Goal: Transaction & Acquisition: Book appointment/travel/reservation

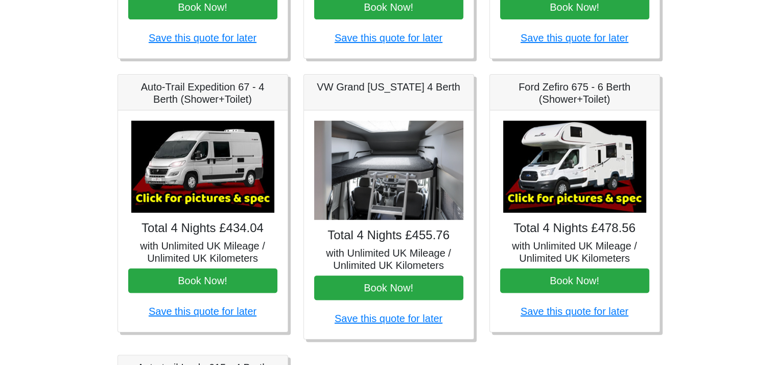
scroll to position [368, 0]
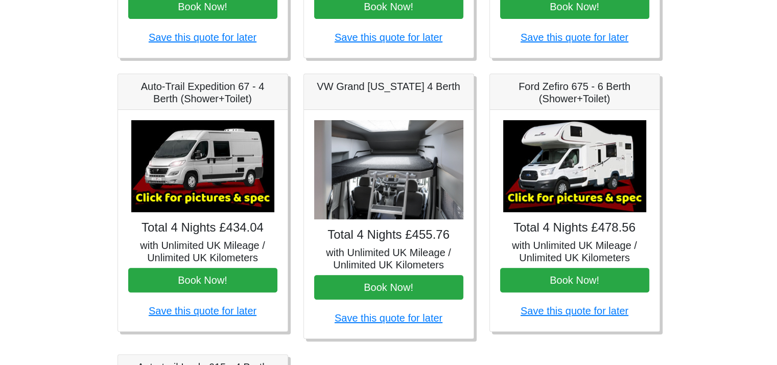
click at [380, 202] on img at bounding box center [388, 170] width 149 height 100
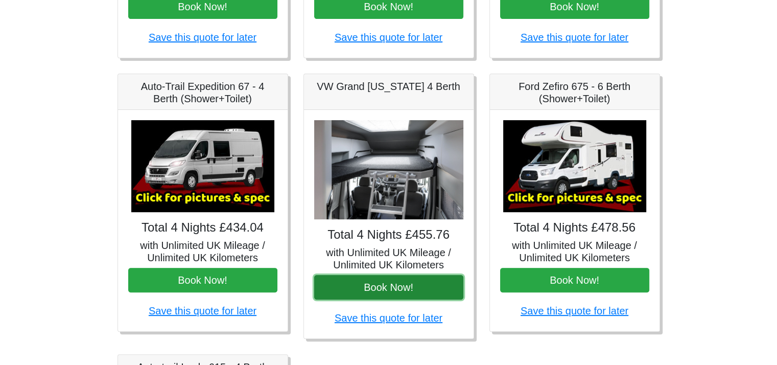
click at [383, 283] on button "Book Now!" at bounding box center [388, 287] width 149 height 25
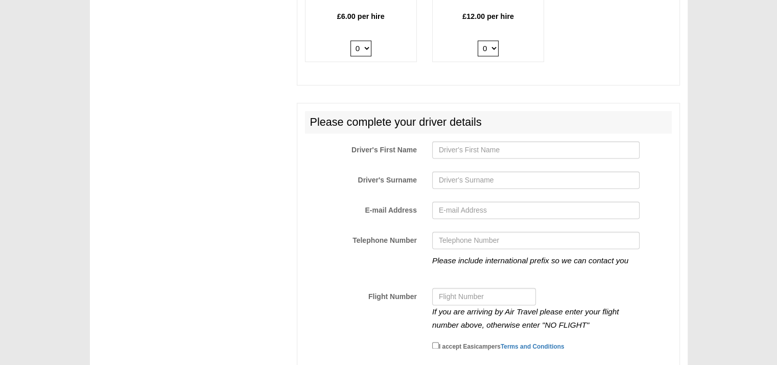
scroll to position [1536, 0]
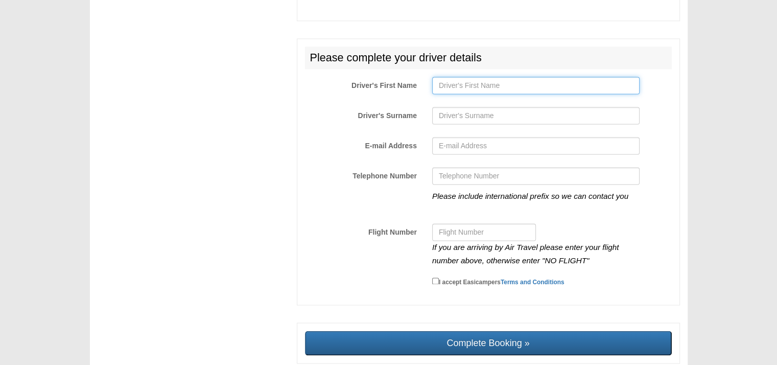
click at [485, 77] on input "Driver's First Name" at bounding box center [536, 85] width 208 height 17
type input "Gabor"
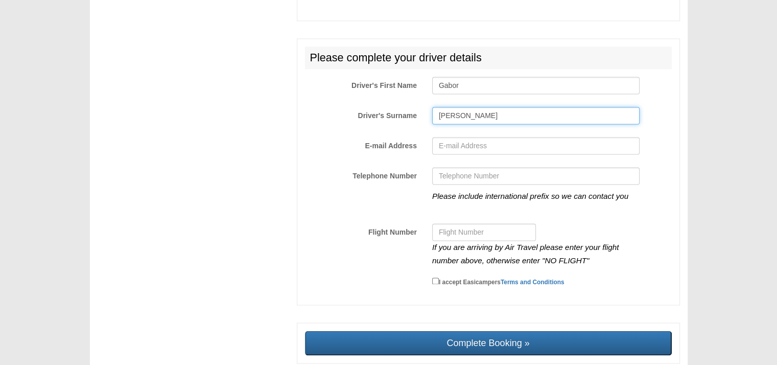
type input "Csorba"
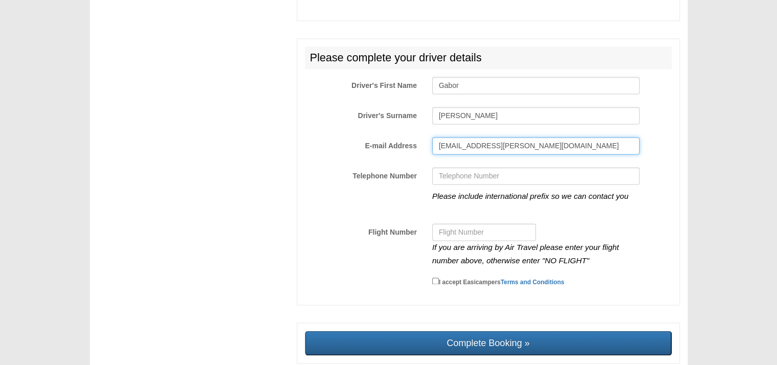
type input "gabor.csorba@tmp.co.hu"
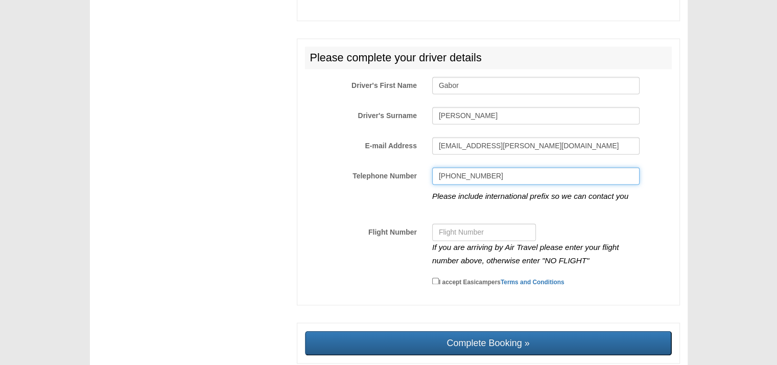
type input "+36209162202"
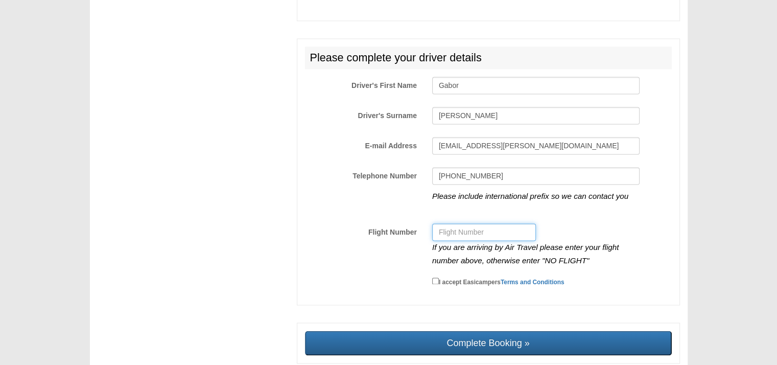
click at [487, 223] on input "Flight Number" at bounding box center [484, 231] width 104 height 17
click at [448, 223] on input "Flight Number" at bounding box center [484, 231] width 104 height 17
type input "2217"
click at [436, 278] on input "I accept Easicampers Terms and Conditions" at bounding box center [435, 281] width 7 height 7
checkbox input "true"
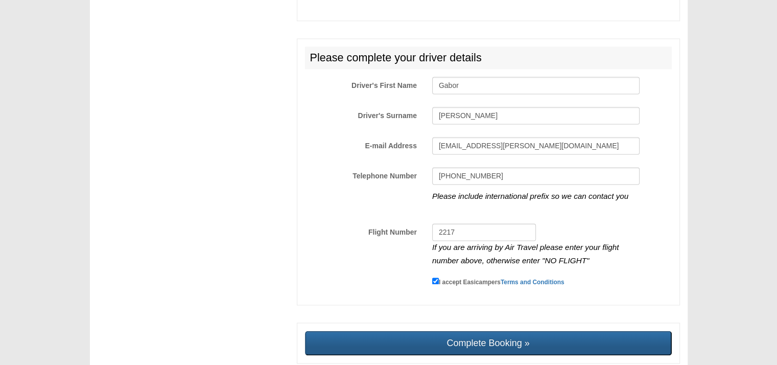
click at [469, 331] on input "Complete Booking »" at bounding box center [488, 343] width 367 height 25
type input "Sending, please wait..."
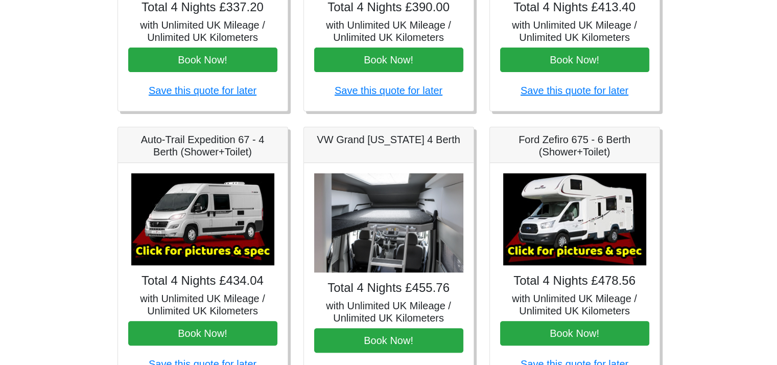
scroll to position [316, 0]
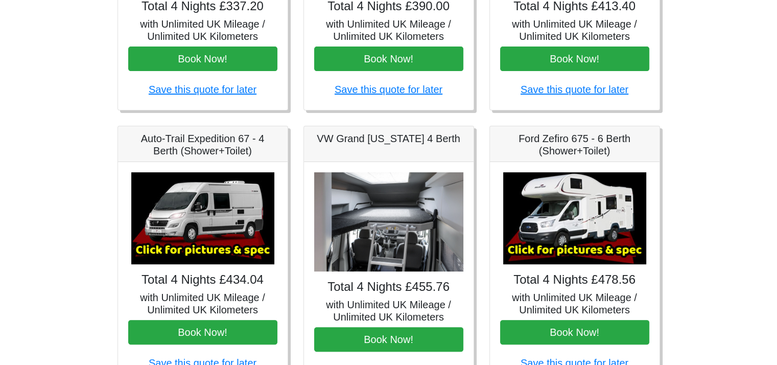
click at [386, 217] on img at bounding box center [388, 222] width 149 height 100
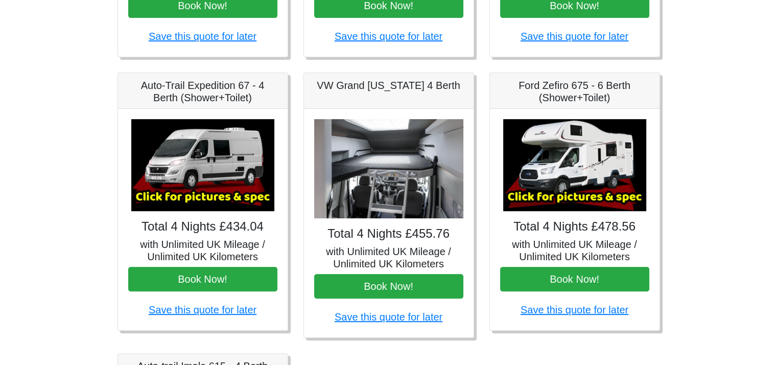
scroll to position [376, 0]
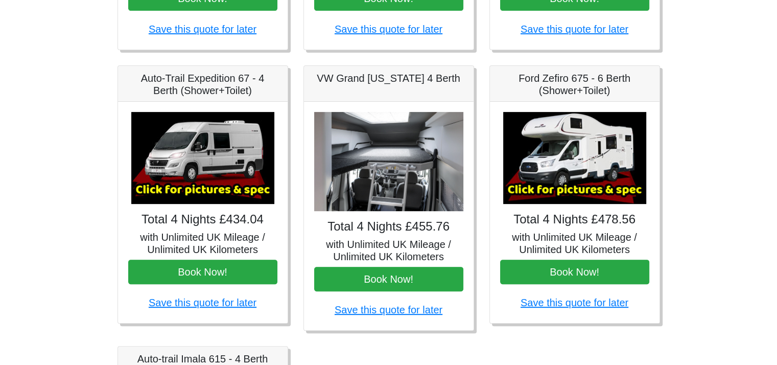
click at [401, 186] on img at bounding box center [388, 162] width 149 height 100
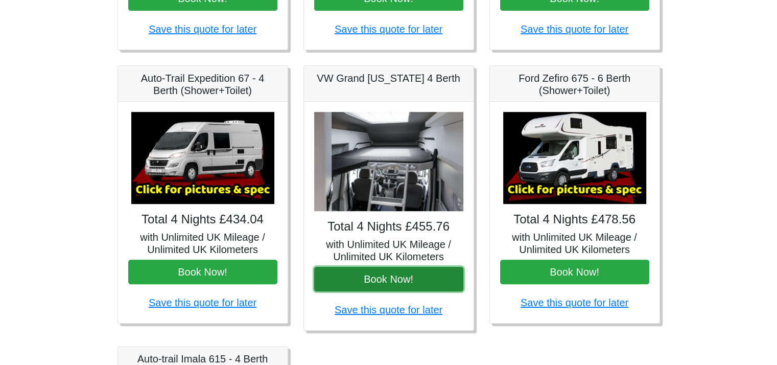
click at [382, 277] on button "Book Now!" at bounding box center [388, 279] width 149 height 25
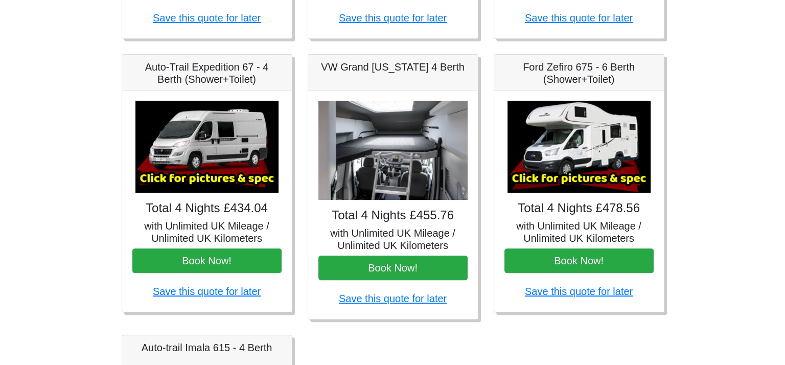
scroll to position [380, 0]
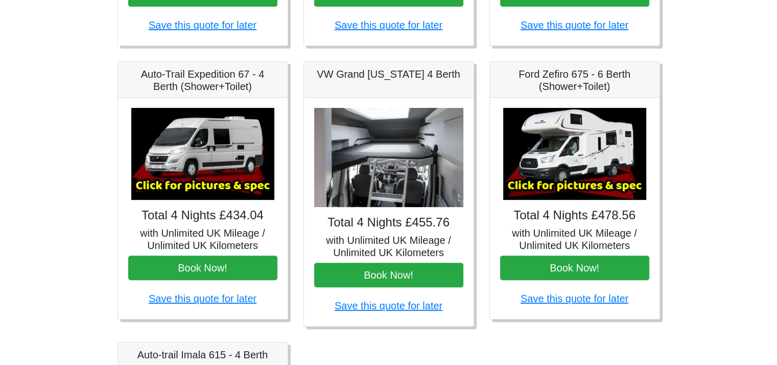
click at [197, 186] on img at bounding box center [202, 154] width 143 height 92
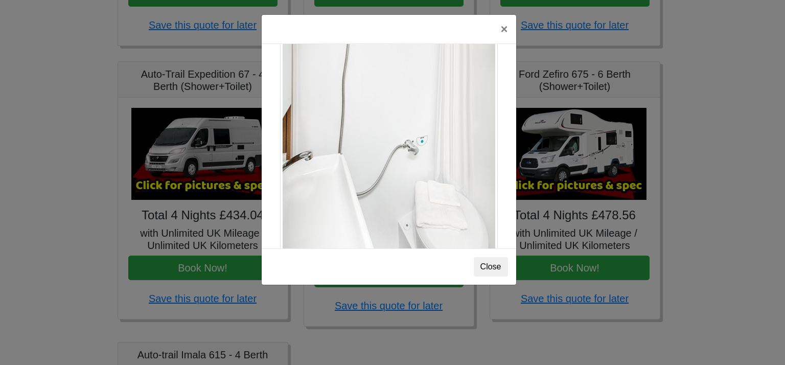
scroll to position [1382, 0]
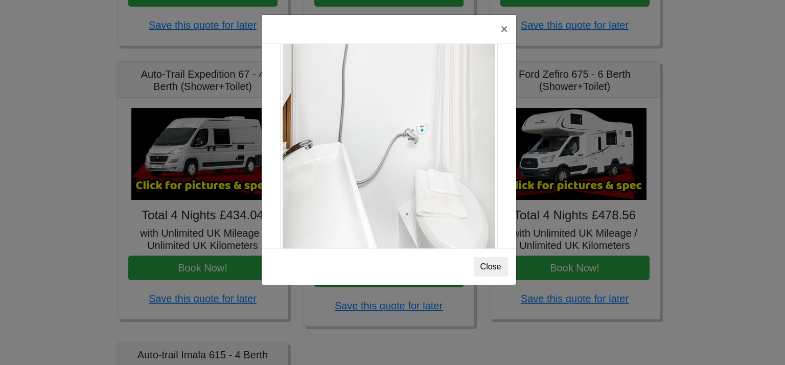
click at [394, 190] on img at bounding box center [389, 96] width 218 height 335
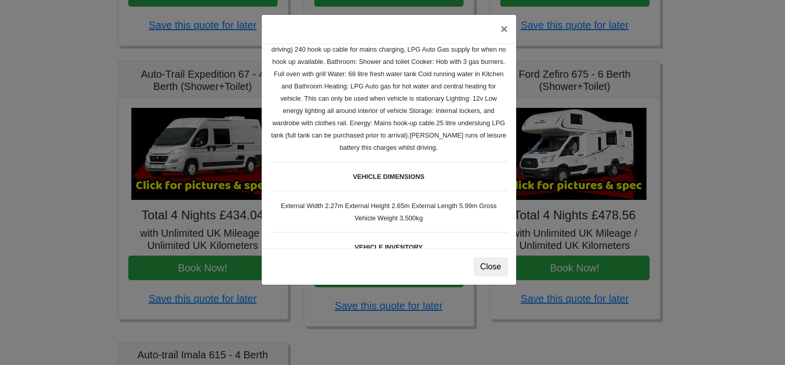
scroll to position [0, 0]
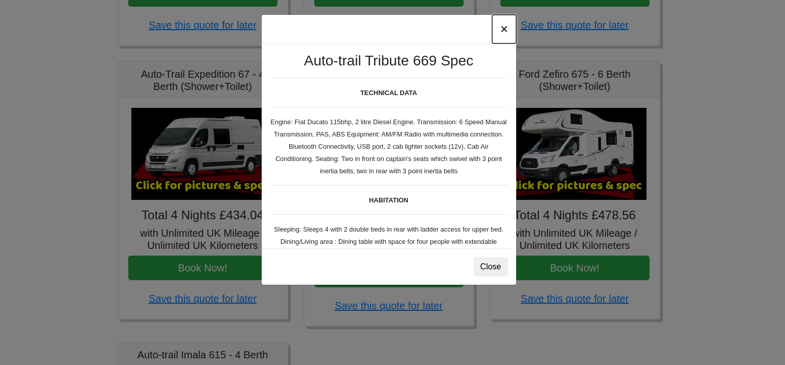
click at [503, 28] on button "×" at bounding box center [504, 29] width 24 height 29
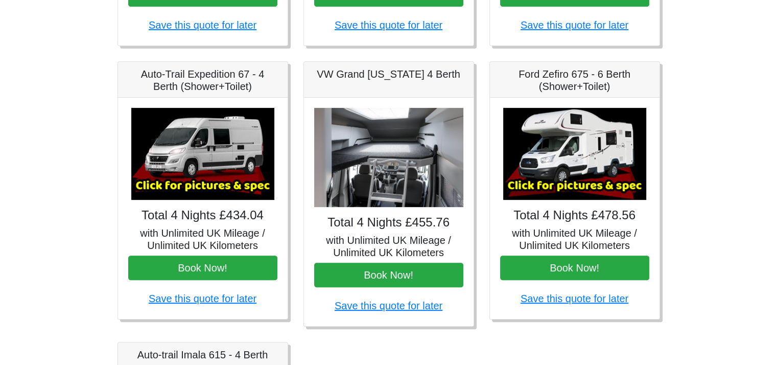
click at [381, 194] on img at bounding box center [388, 158] width 149 height 100
click at [384, 170] on img at bounding box center [388, 158] width 149 height 100
click at [591, 177] on img at bounding box center [574, 154] width 143 height 92
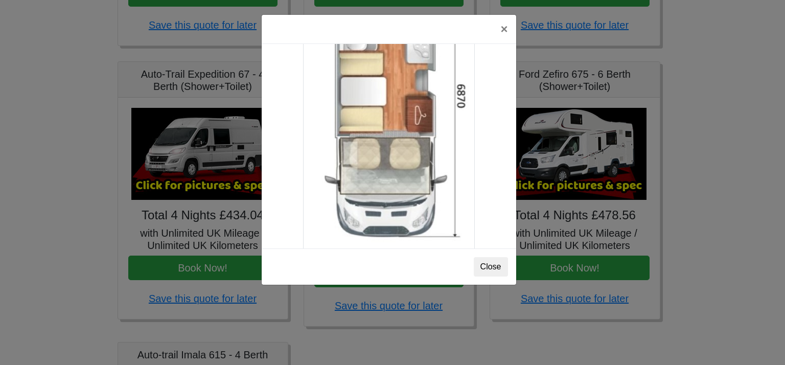
scroll to position [1801, 0]
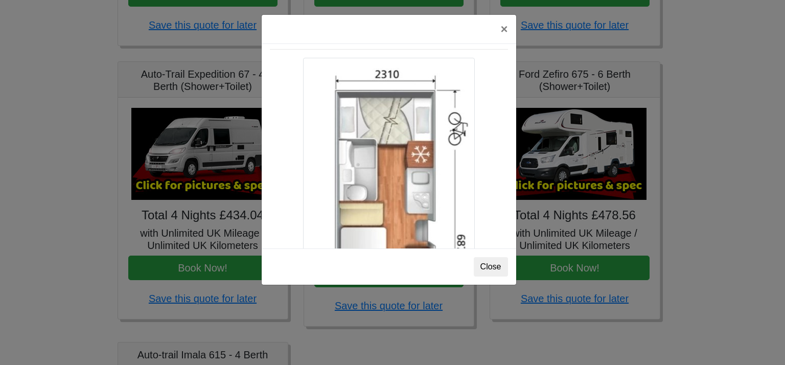
click at [446, 188] on img at bounding box center [389, 240] width 172 height 364
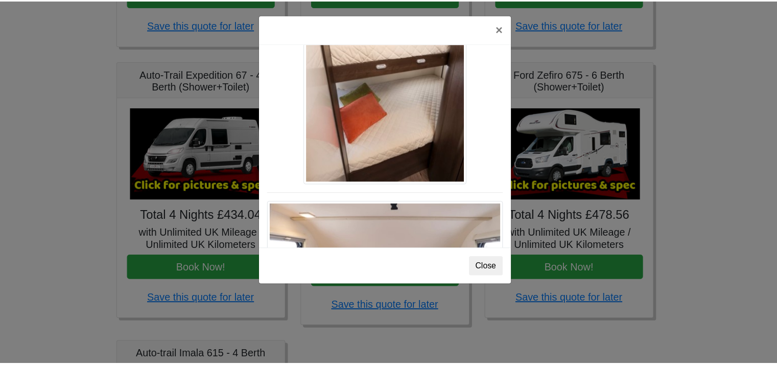
scroll to position [1310, 0]
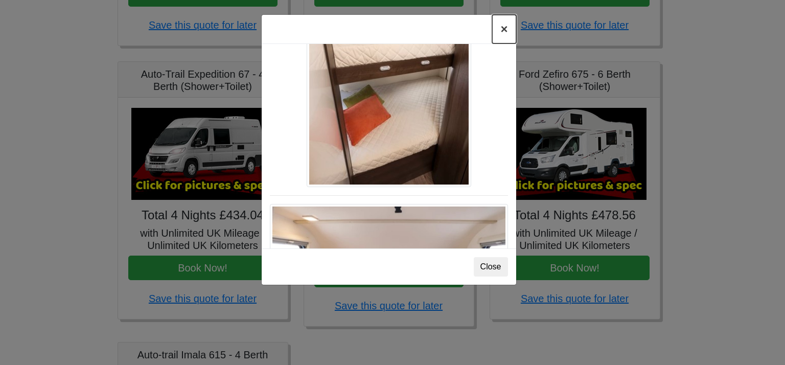
click at [505, 27] on button "×" at bounding box center [504, 29] width 24 height 29
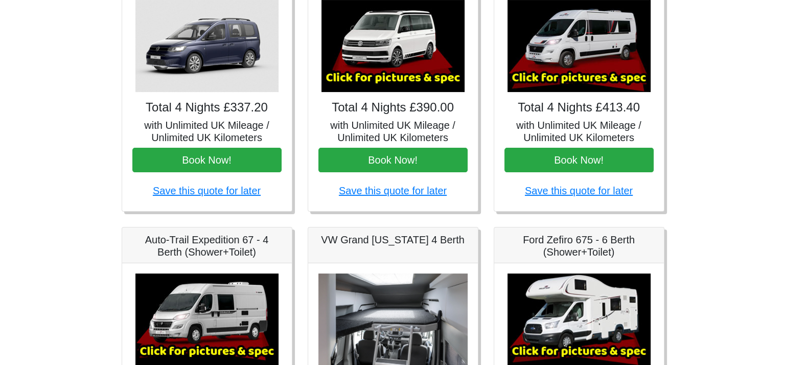
scroll to position [212, 0]
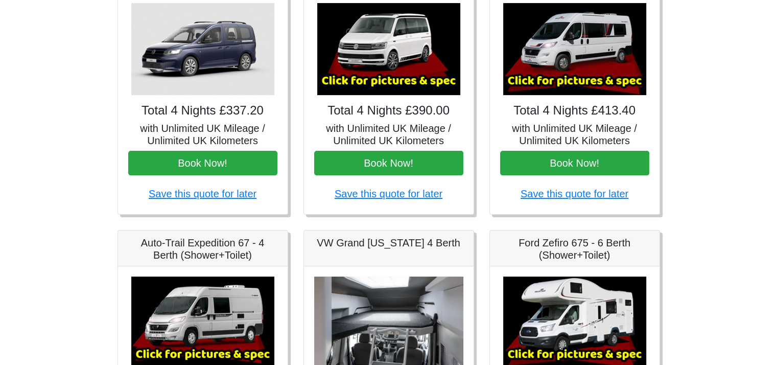
click at [554, 83] on img at bounding box center [574, 49] width 143 height 92
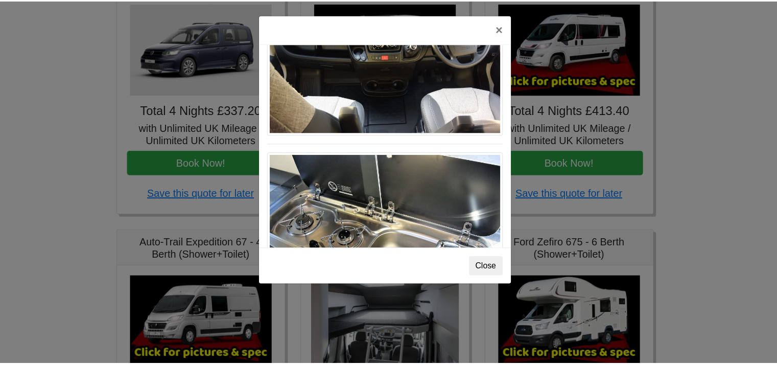
scroll to position [1062, 0]
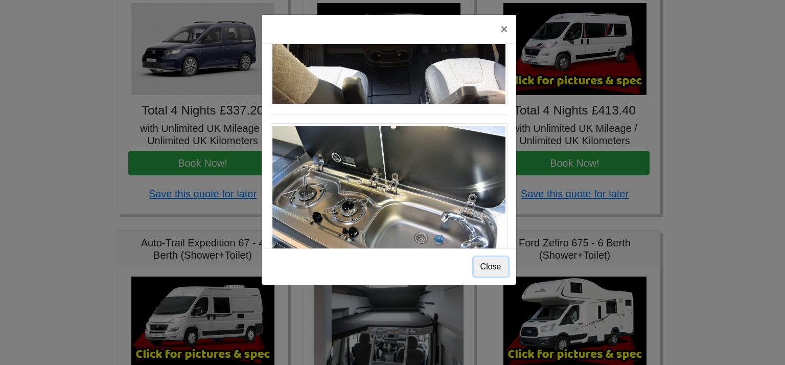
click at [495, 267] on button "Close" at bounding box center [491, 266] width 34 height 19
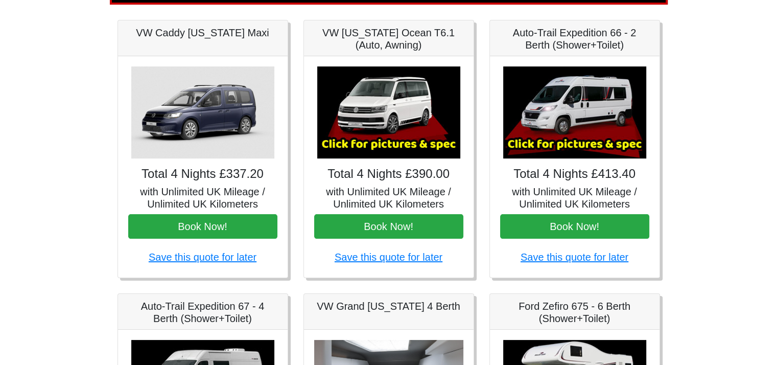
scroll to position [142, 0]
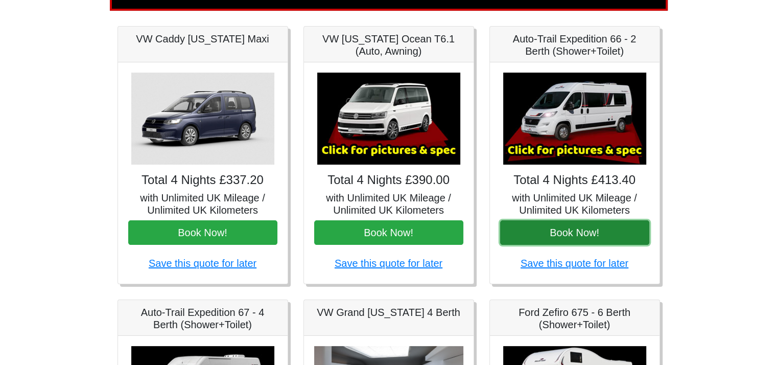
click at [567, 235] on button "Book Now!" at bounding box center [574, 232] width 149 height 25
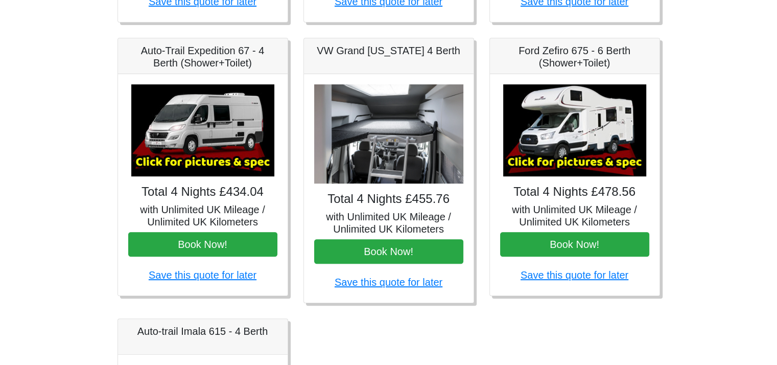
scroll to position [403, 0]
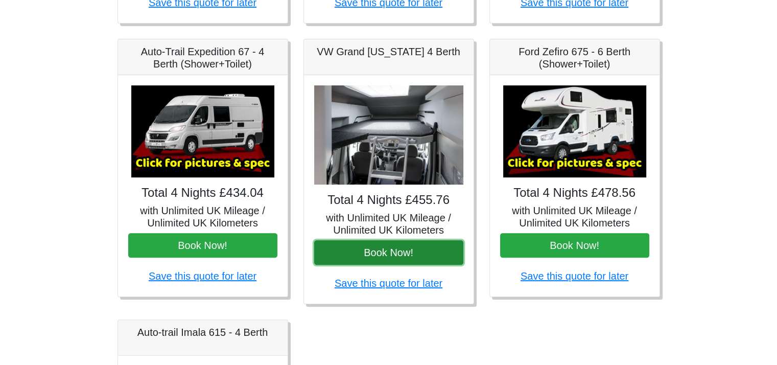
click at [386, 255] on button "Book Now!" at bounding box center [388, 252] width 149 height 25
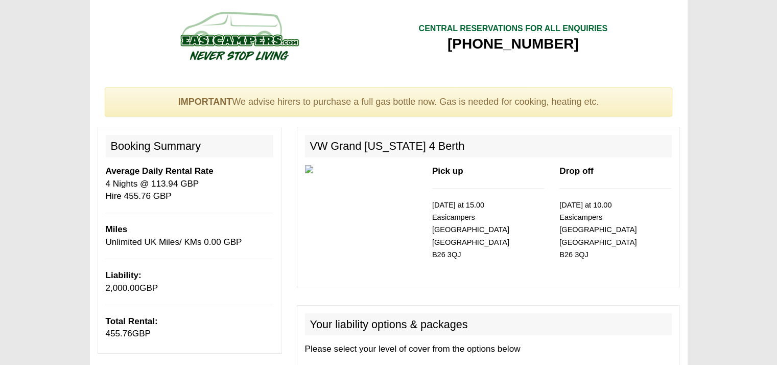
click at [358, 234] on div "Pick up [DATE] at 15.00 Easicampers [GEOGRAPHIC_DATA] B26 3QJ Drop off [DATE] a…" at bounding box center [488, 222] width 382 height 114
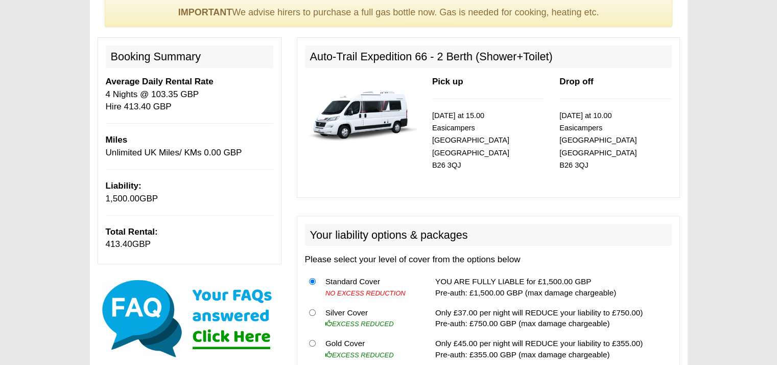
scroll to position [82, 0]
